Goal: Task Accomplishment & Management: Use online tool/utility

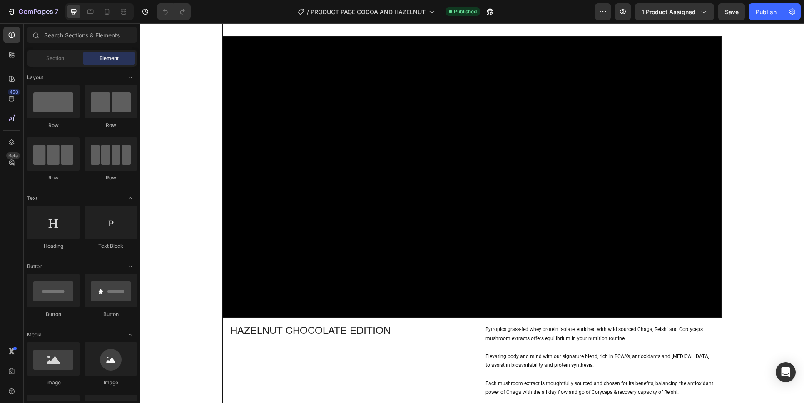
scroll to position [1224, 0]
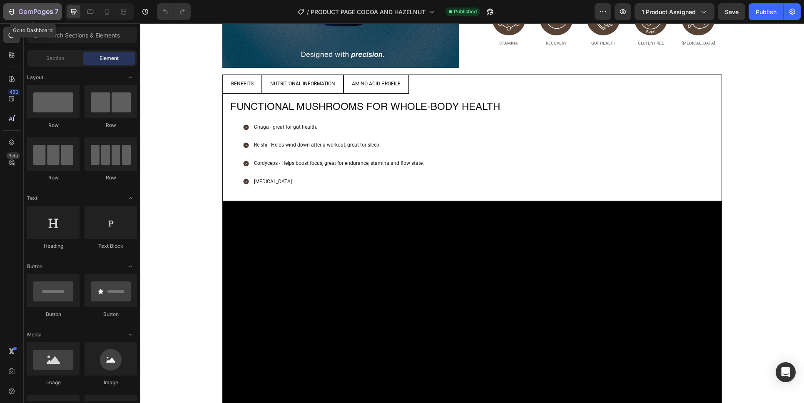
click at [9, 8] on icon "button" at bounding box center [11, 11] width 8 height 8
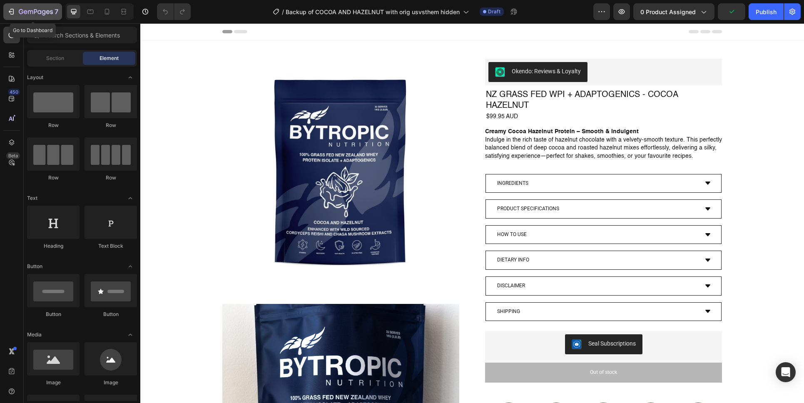
click at [28, 11] on icon "button" at bounding box center [30, 12] width 5 height 4
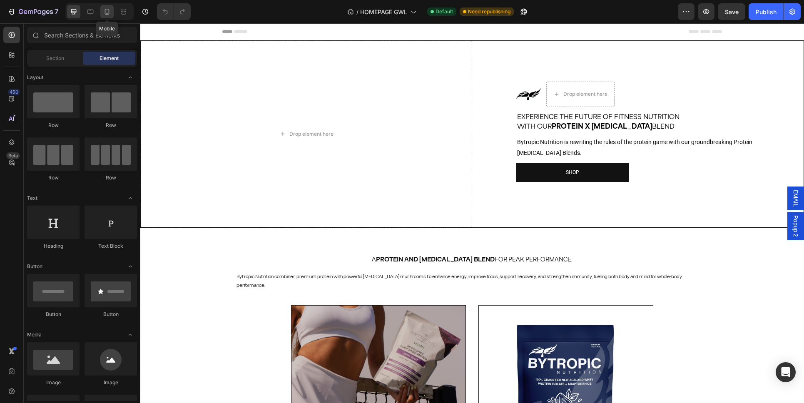
click at [107, 13] on icon at bounding box center [107, 11] width 8 height 8
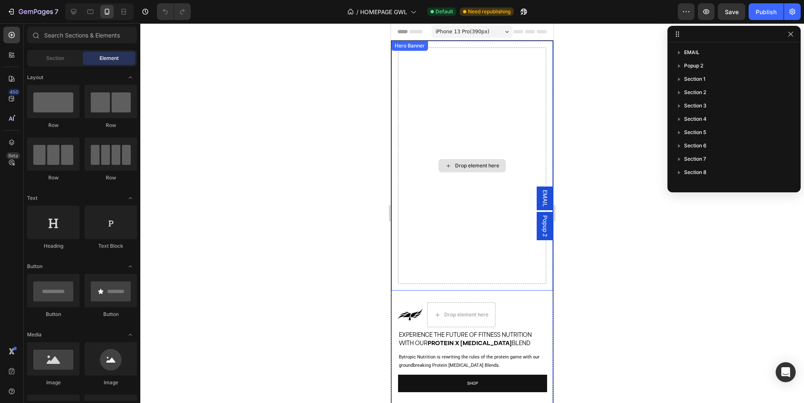
click at [456, 105] on div "Drop element here" at bounding box center [472, 165] width 148 height 237
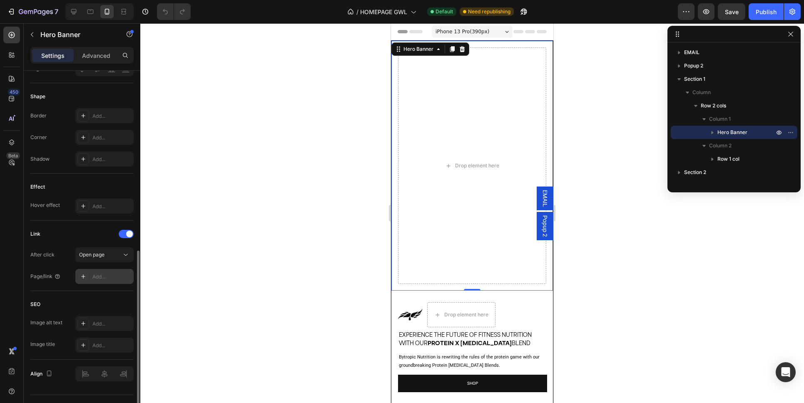
scroll to position [418, 0]
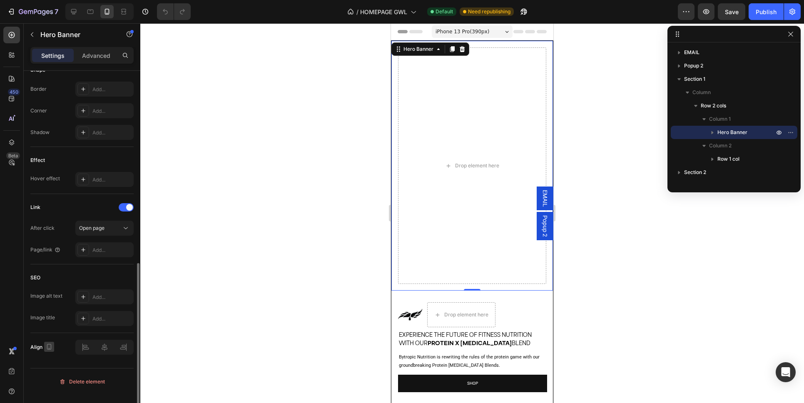
click at [50, 351] on icon "button" at bounding box center [49, 347] width 8 height 8
click at [52, 336] on icon "button" at bounding box center [51, 331] width 8 height 8
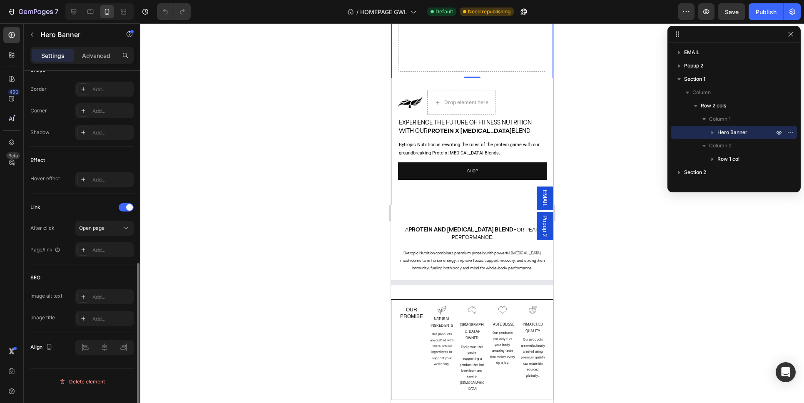
scroll to position [0, 0]
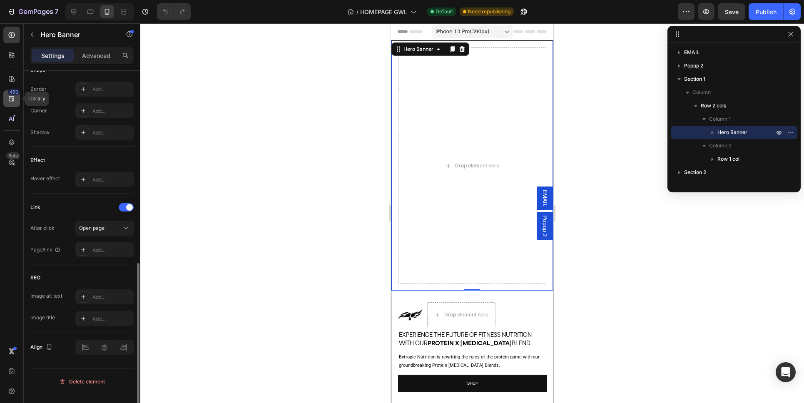
click at [16, 102] on div "450" at bounding box center [11, 98] width 17 height 17
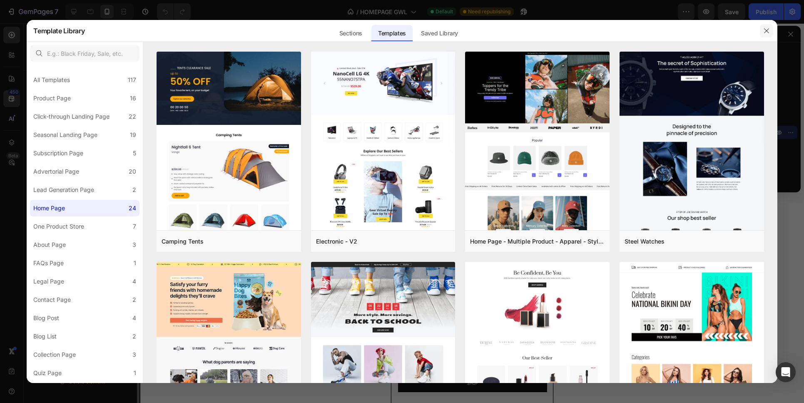
click at [766, 32] on icon "button" at bounding box center [767, 30] width 7 height 7
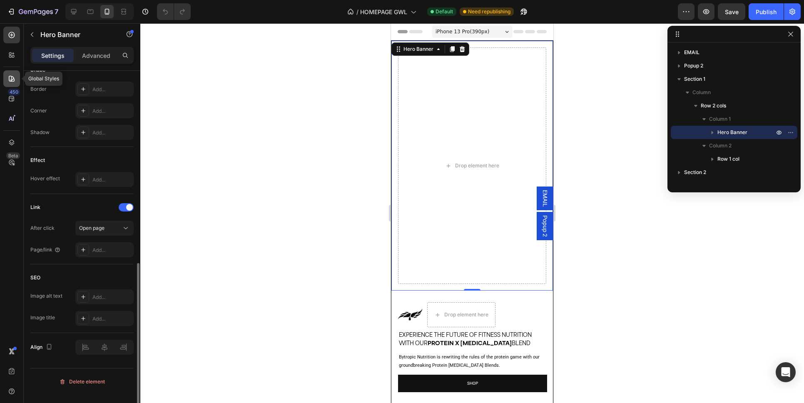
click at [6, 73] on div at bounding box center [11, 78] width 17 height 17
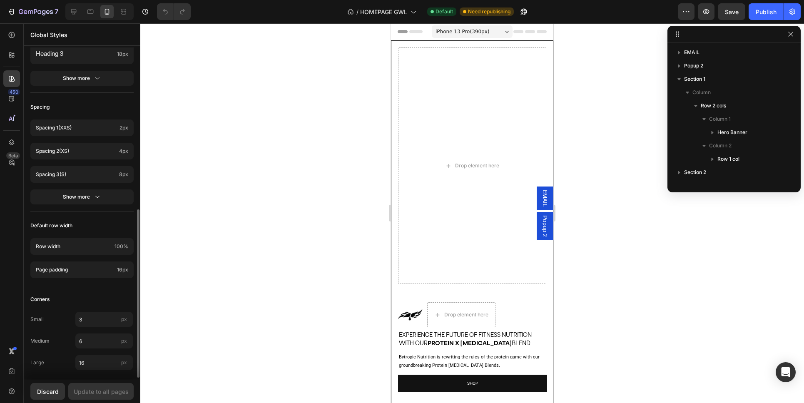
scroll to position [323, 0]
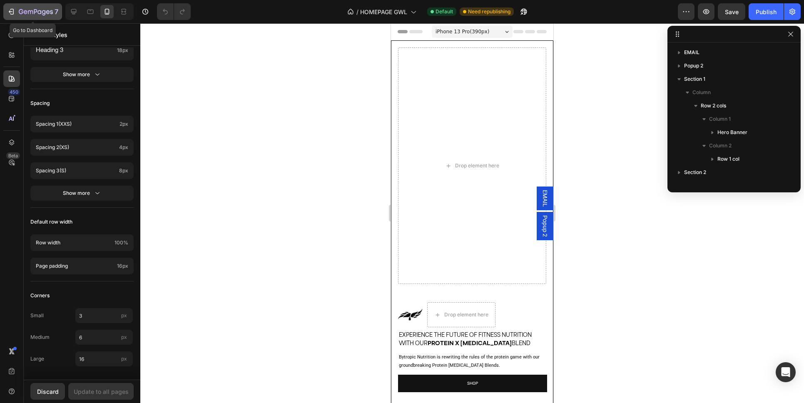
click at [9, 6] on button "7" at bounding box center [32, 11] width 59 height 17
